Goal: Task Accomplishment & Management: Complete application form

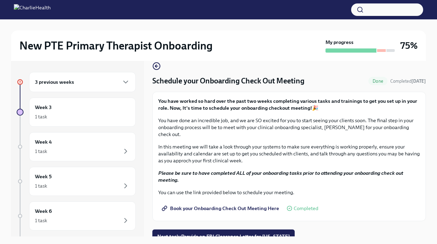
scroll to position [12, 0]
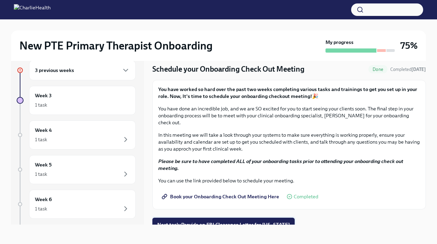
click at [223, 222] on button "Next task : Provide an FBI Clearance Letter for [US_STATE]" at bounding box center [223, 225] width 142 height 14
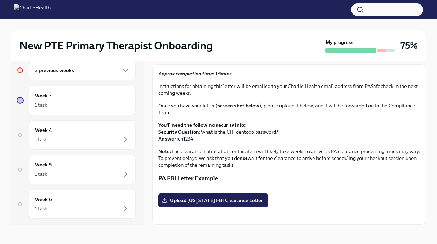
scroll to position [134, 0]
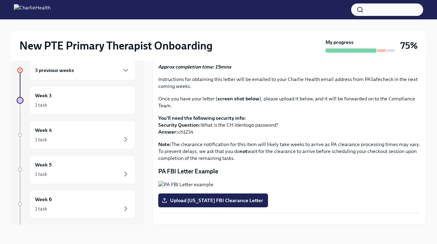
click at [278, 219] on button "Zoom image" at bounding box center [289, 219] width 262 height 0
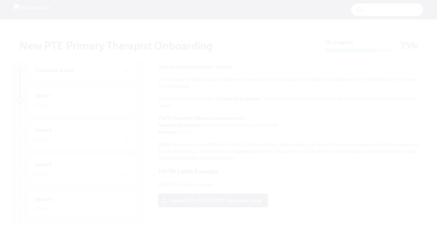
click at [278, 207] on button "Unzoom image" at bounding box center [218, 122] width 437 height 244
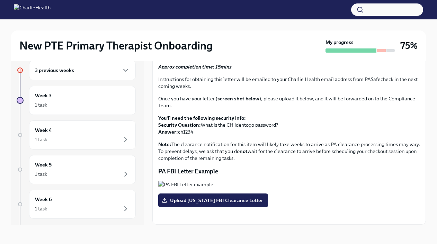
scroll to position [0, 0]
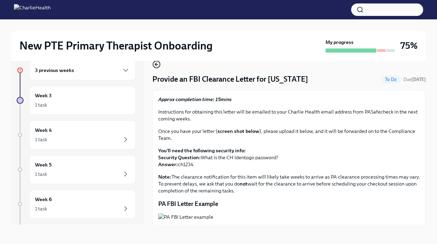
click at [156, 65] on icon "button" at bounding box center [155, 64] width 1 height 3
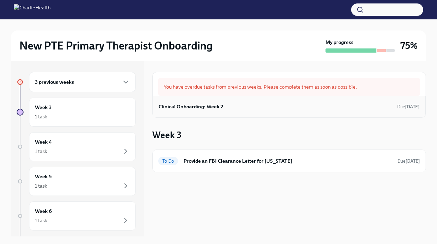
click at [240, 105] on div "Clinical Onboarding: Week 2 Due [DATE]" at bounding box center [289, 106] width 261 height 10
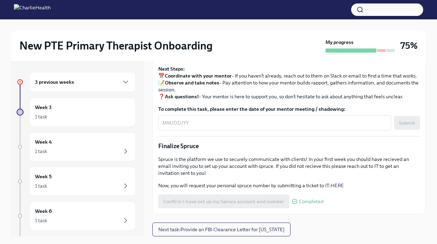
scroll to position [668, 0]
click at [187, 127] on textarea "To complete this task, please enter the date of your mentor meeting / shadowing:" at bounding box center [274, 123] width 225 height 8
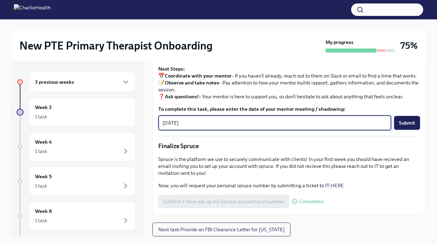
type textarea "[DATE]"
click at [405, 130] on button "Submit" at bounding box center [407, 123] width 26 height 14
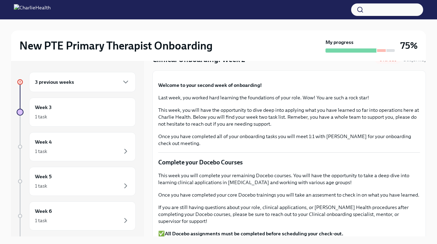
scroll to position [37, 0]
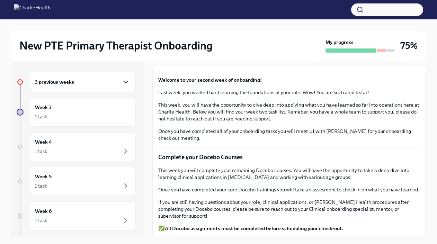
click at [122, 82] on icon "button" at bounding box center [126, 82] width 8 height 8
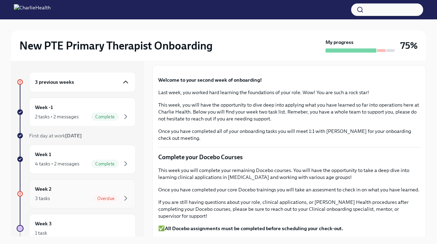
click at [112, 200] on span "Overdue" at bounding box center [106, 198] width 26 height 5
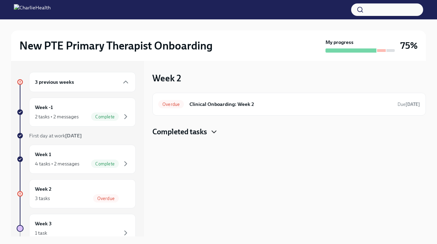
click at [214, 132] on icon "button" at bounding box center [214, 132] width 8 height 8
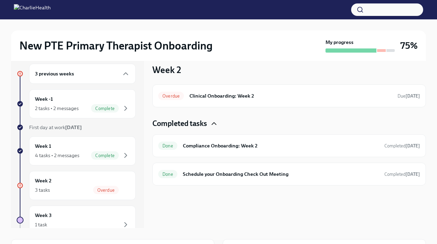
scroll to position [9, 0]
click at [221, 96] on h6 "Clinical Onboarding: Week 2" at bounding box center [290, 96] width 203 height 8
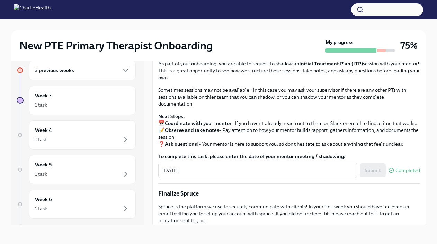
scroll to position [554, 0]
